Goal: Task Accomplishment & Management: Complete application form

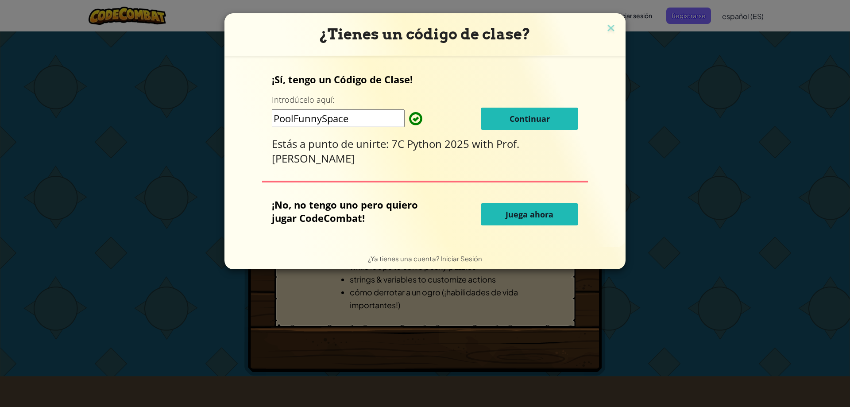
click at [493, 109] on div "¡Sí, tengo un Código de Clase! Introdúcelo aquí: PoolFunnySpace Continuar Estás…" at bounding box center [425, 119] width 307 height 93
click at [533, 127] on button "Continuar" at bounding box center [529, 119] width 97 height 22
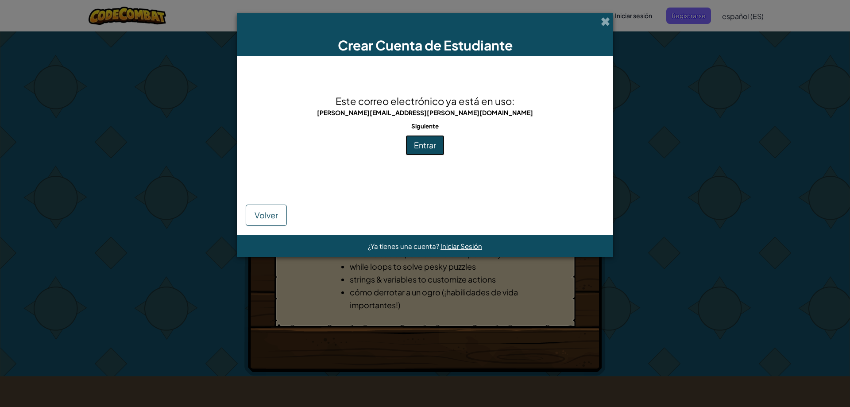
click at [429, 143] on span "Entrar" at bounding box center [425, 145] width 22 height 10
